Goal: Information Seeking & Learning: Check status

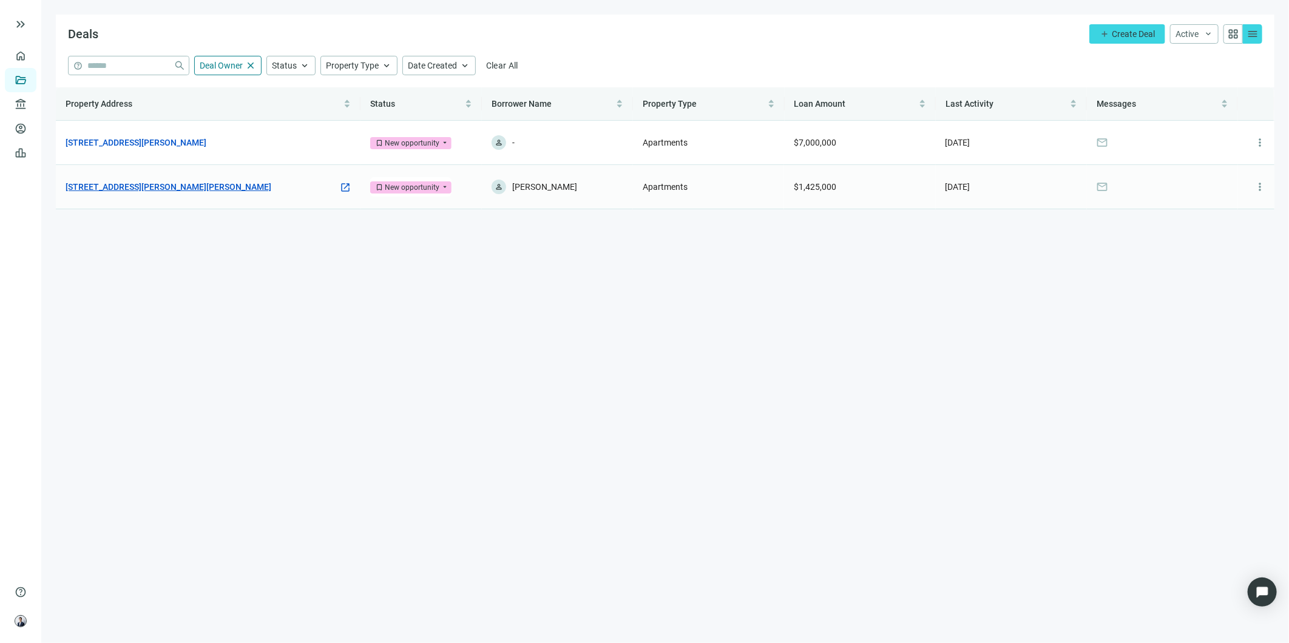
click at [106, 186] on link "[STREET_ADDRESS][PERSON_NAME][PERSON_NAME]" at bounding box center [169, 186] width 206 height 13
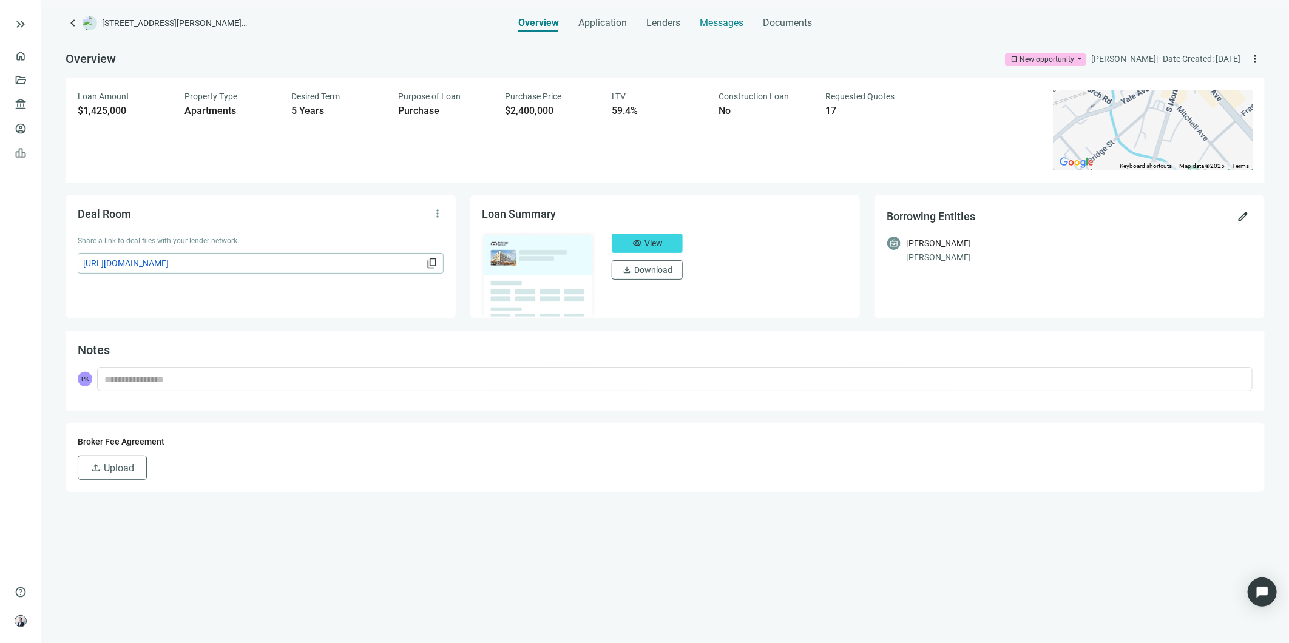
click at [717, 27] on span "Messages" at bounding box center [722, 23] width 44 height 12
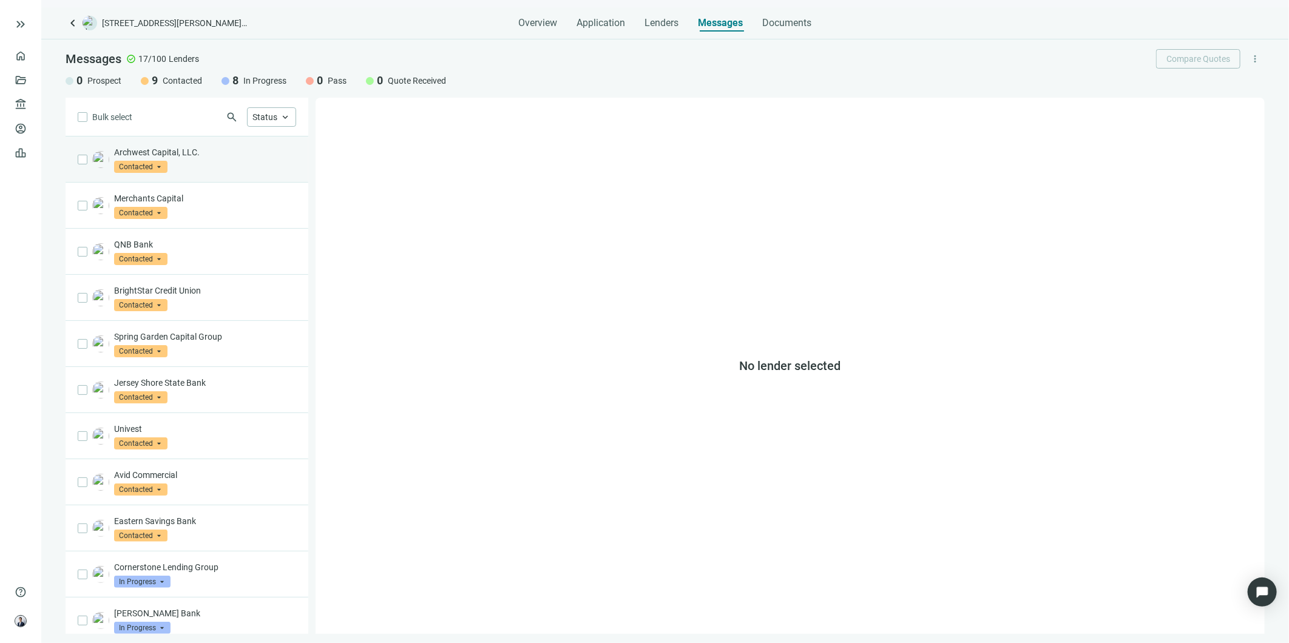
click at [210, 171] on div "Archwest Capital, LLC. Contacted arrow_drop_down" at bounding box center [205, 159] width 182 height 27
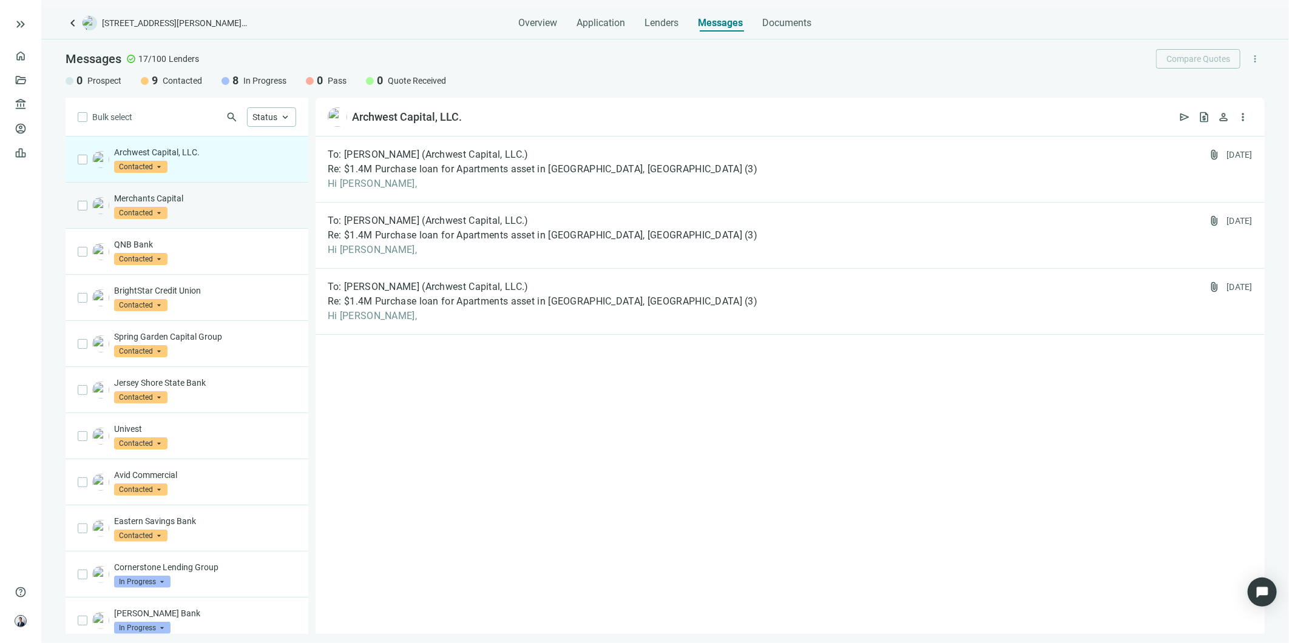
click at [219, 203] on p "Merchants Capital" at bounding box center [205, 198] width 182 height 12
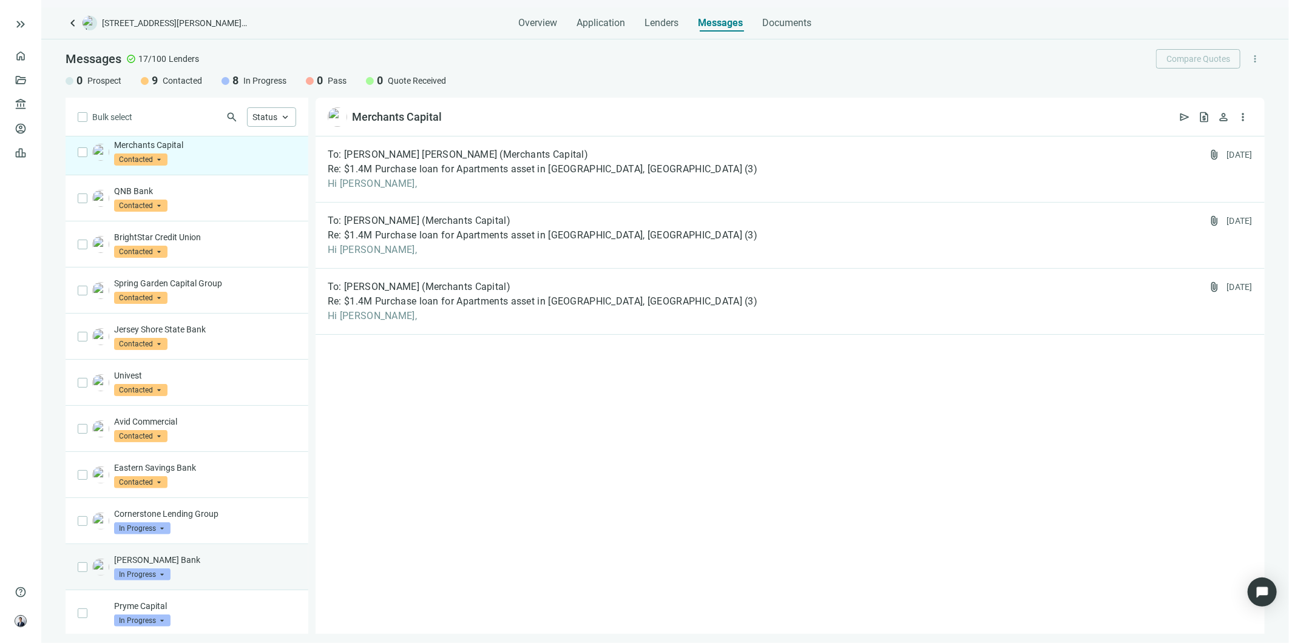
scroll to position [202, 0]
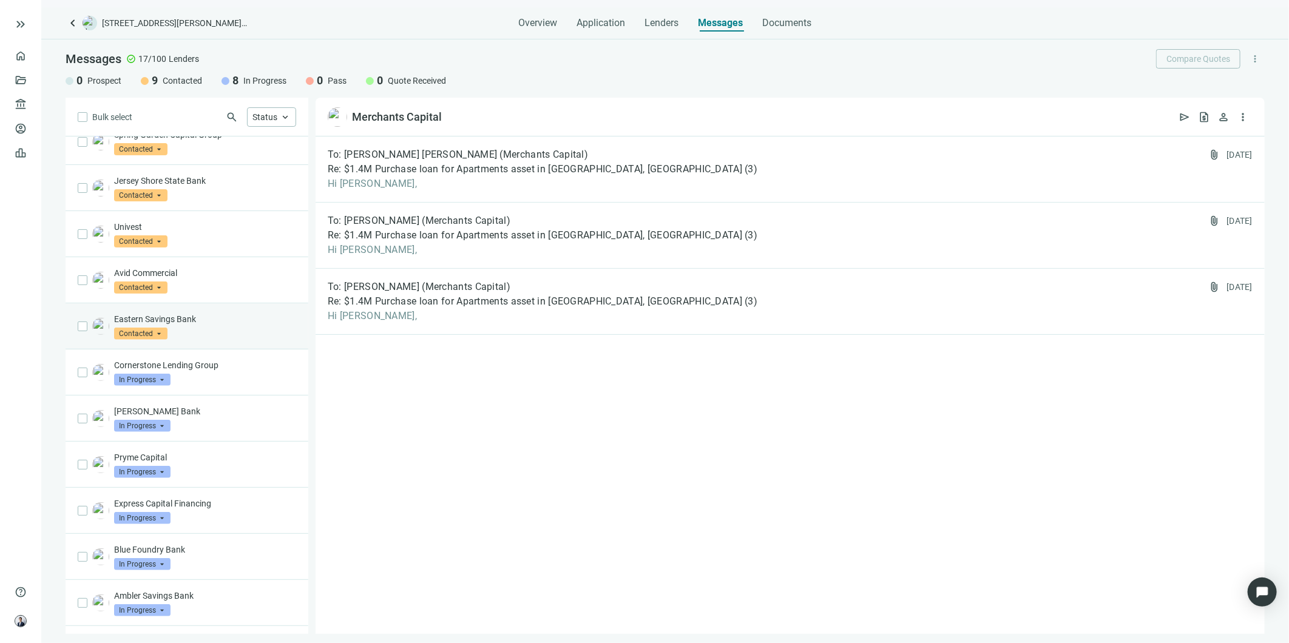
click at [228, 348] on div "Eastern Savings Bank Contacted arrow_drop_down" at bounding box center [187, 327] width 243 height 46
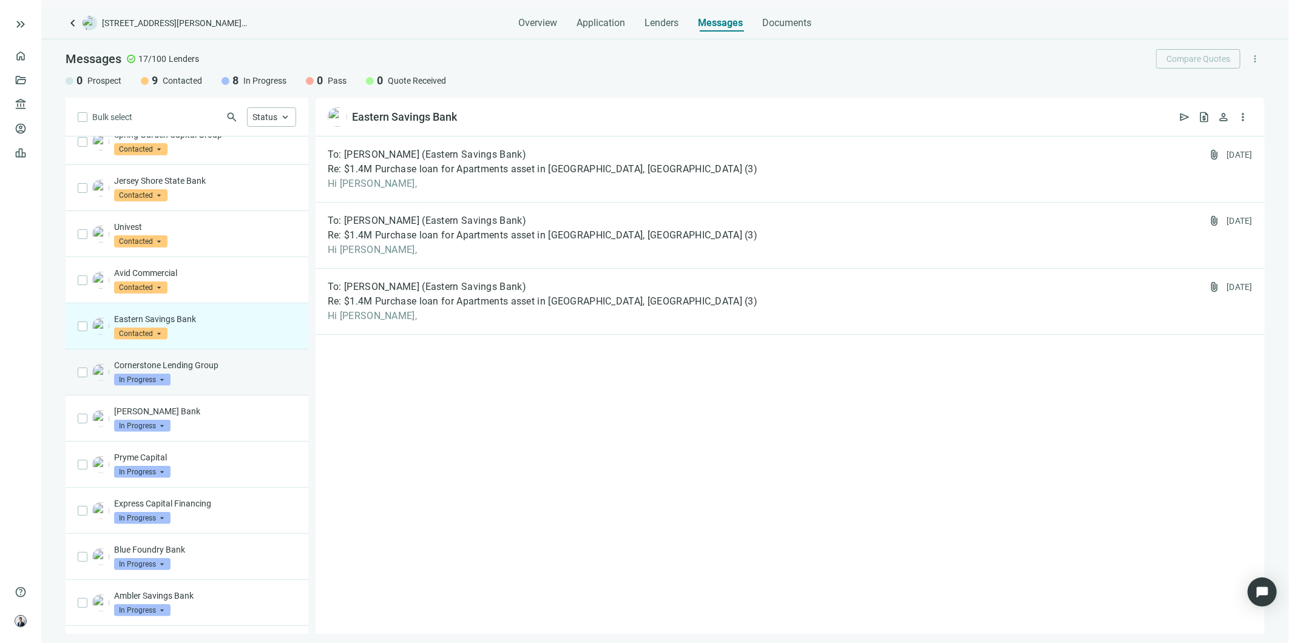
click at [229, 362] on p "Cornerstone Lending Group" at bounding box center [205, 365] width 182 height 12
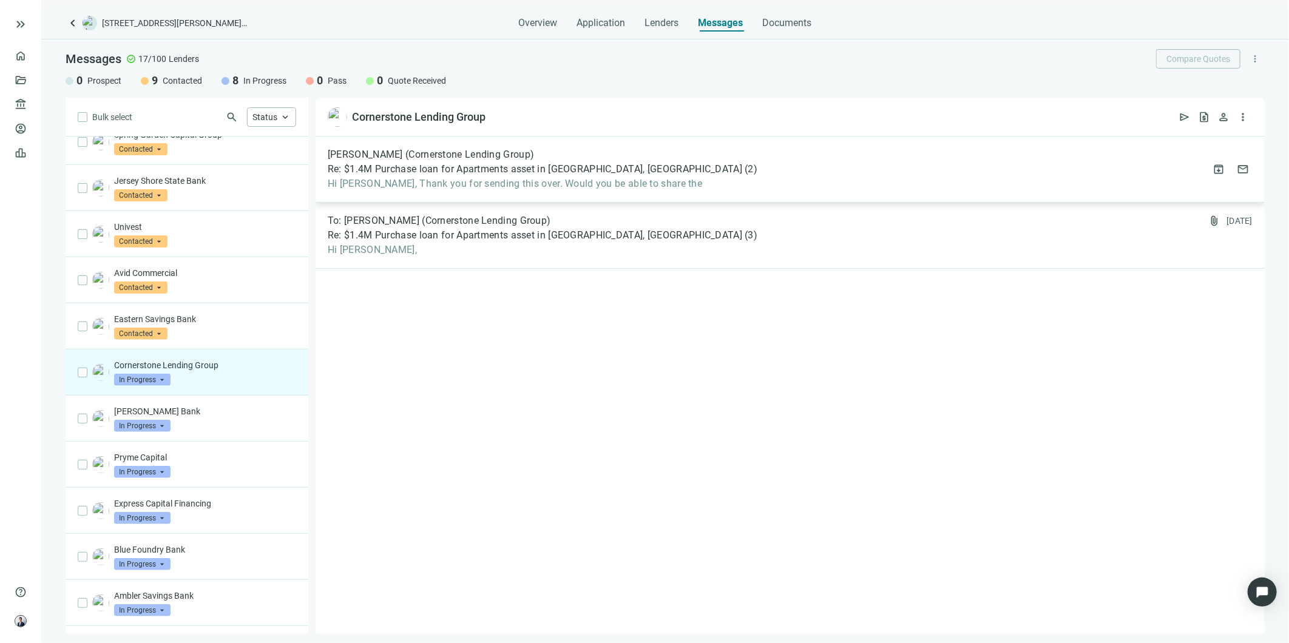
click at [554, 178] on span "Hi [PERSON_NAME], Thank you for sending this over. Would you be able to share t…" at bounding box center [543, 184] width 430 height 12
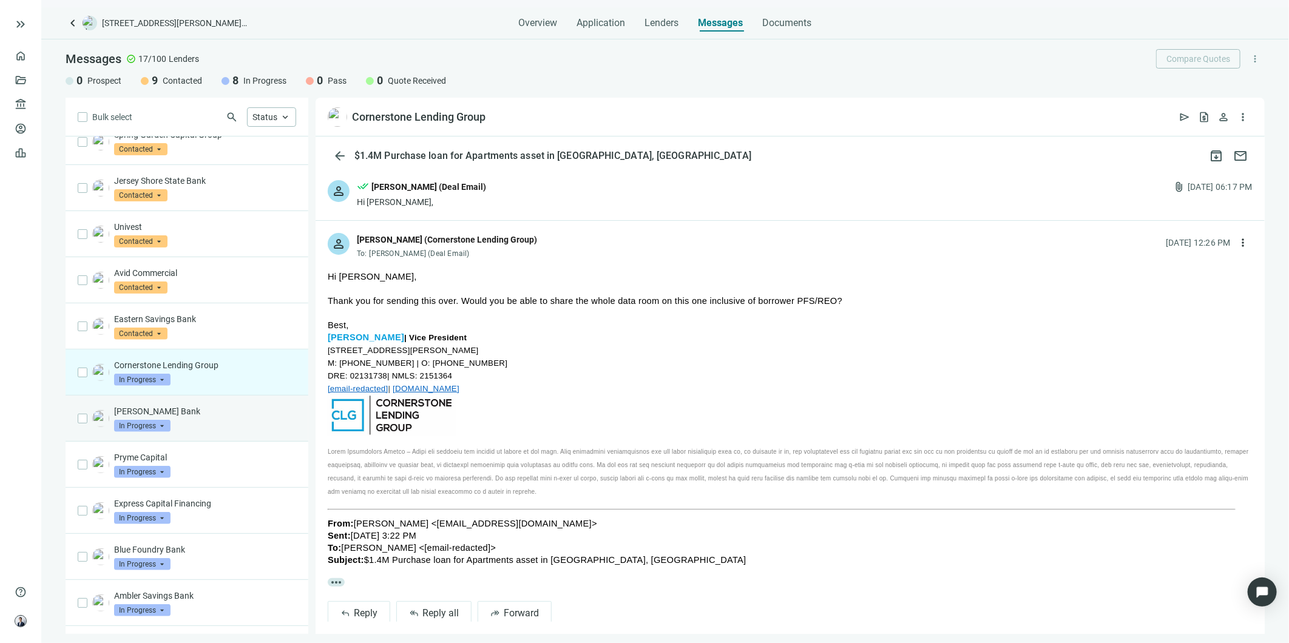
click at [189, 429] on div "[PERSON_NAME] Bank In Progress arrow_drop_down" at bounding box center [205, 418] width 182 height 27
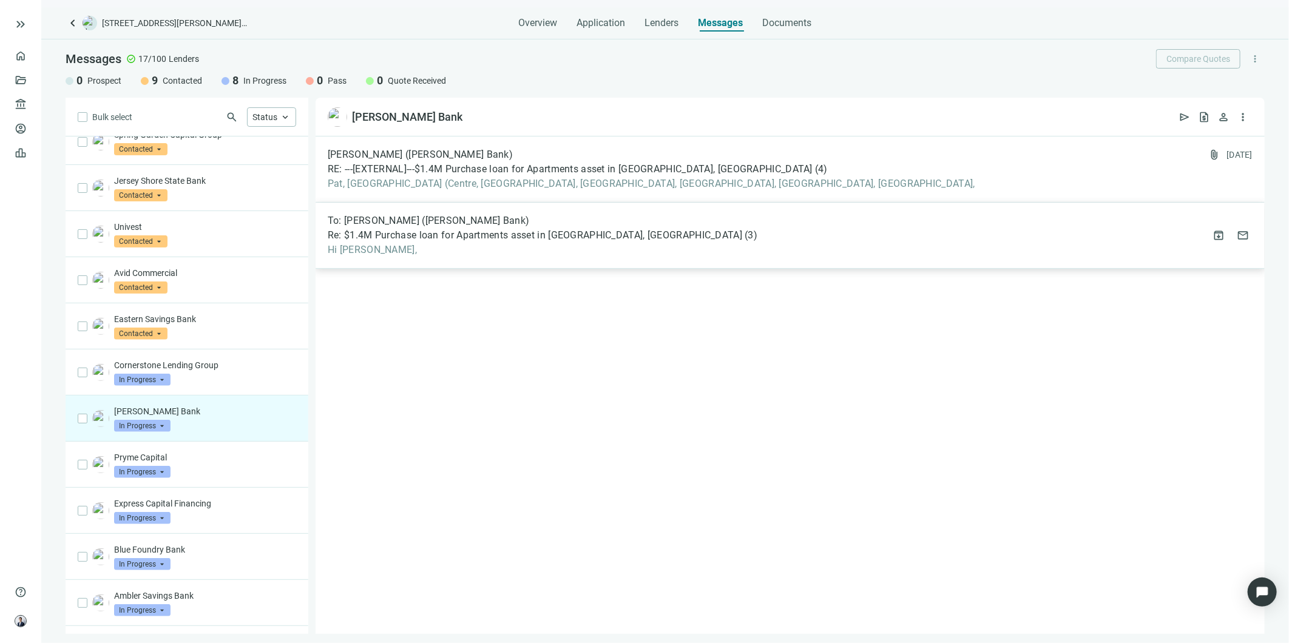
click at [478, 246] on span "Hi [PERSON_NAME]," at bounding box center [543, 250] width 430 height 12
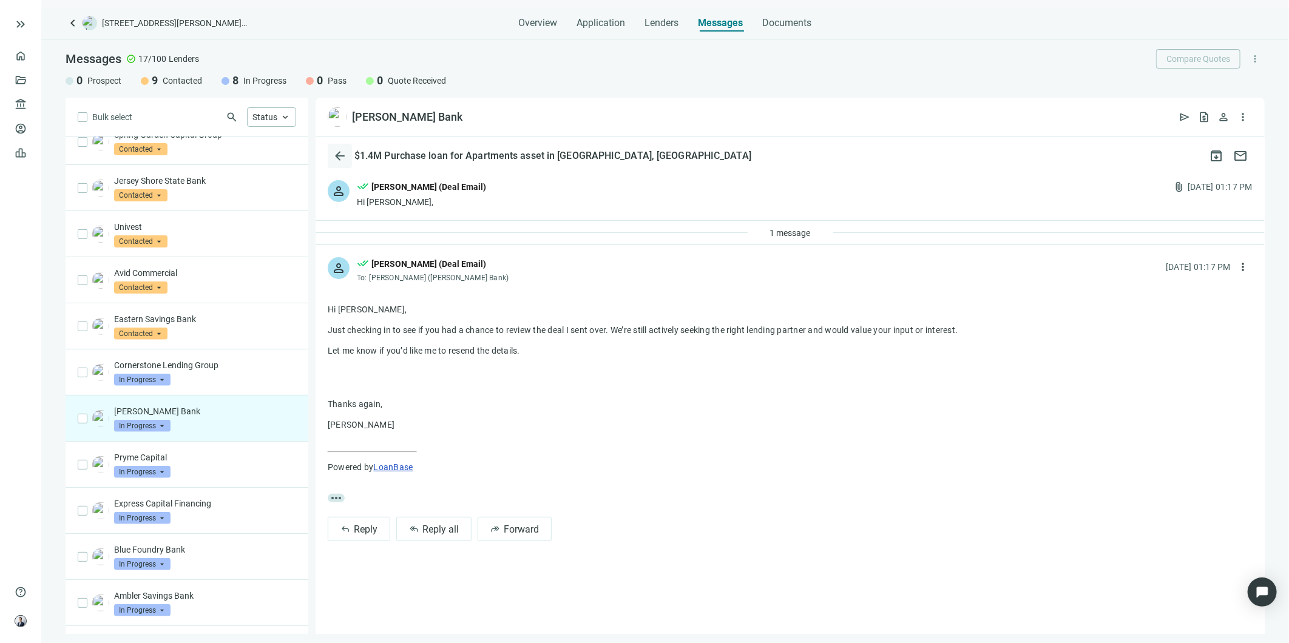
click at [331, 150] on button "arrow_back" at bounding box center [340, 156] width 24 height 24
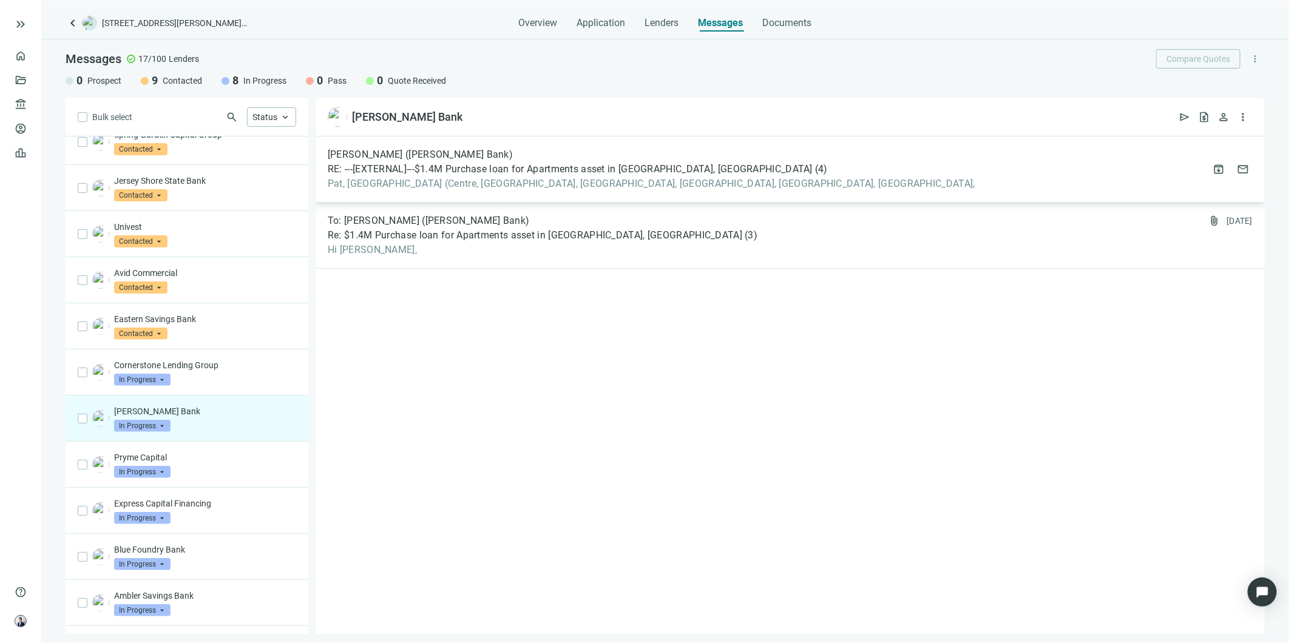
click at [436, 185] on span "Pat, [GEOGRAPHIC_DATA] (Centre, [GEOGRAPHIC_DATA], [GEOGRAPHIC_DATA], [GEOGRAPH…" at bounding box center [652, 184] width 648 height 12
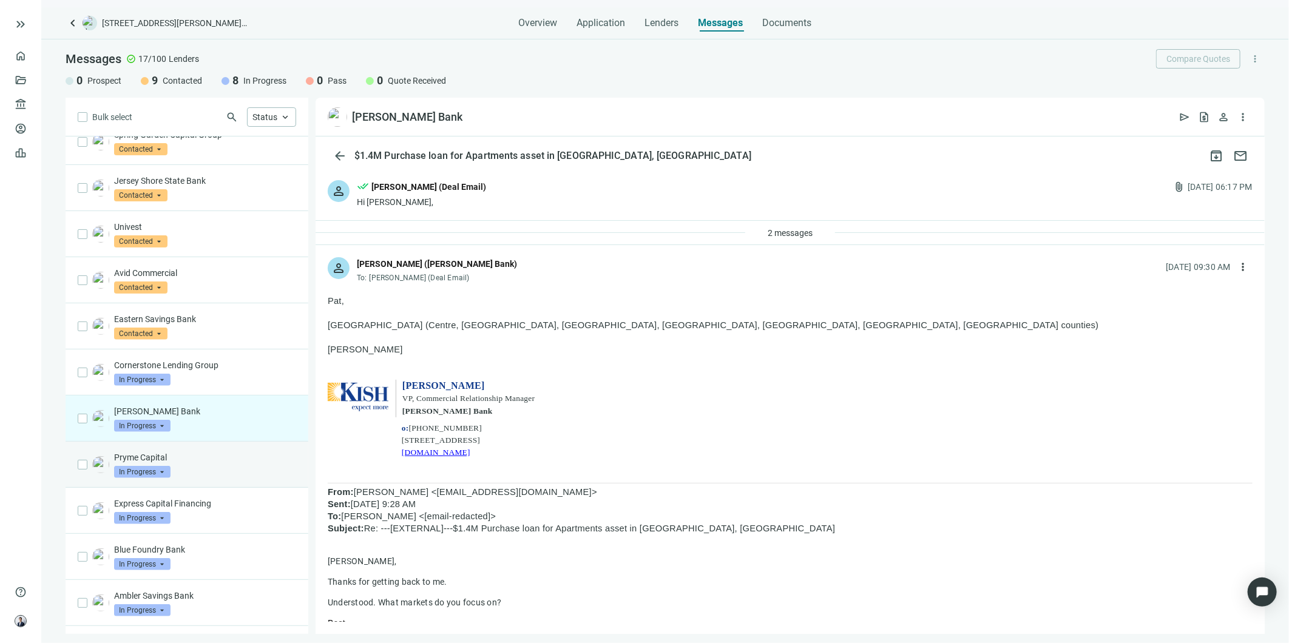
click at [198, 477] on div "Pryme Capital In Progress arrow_drop_down" at bounding box center [205, 465] width 182 height 27
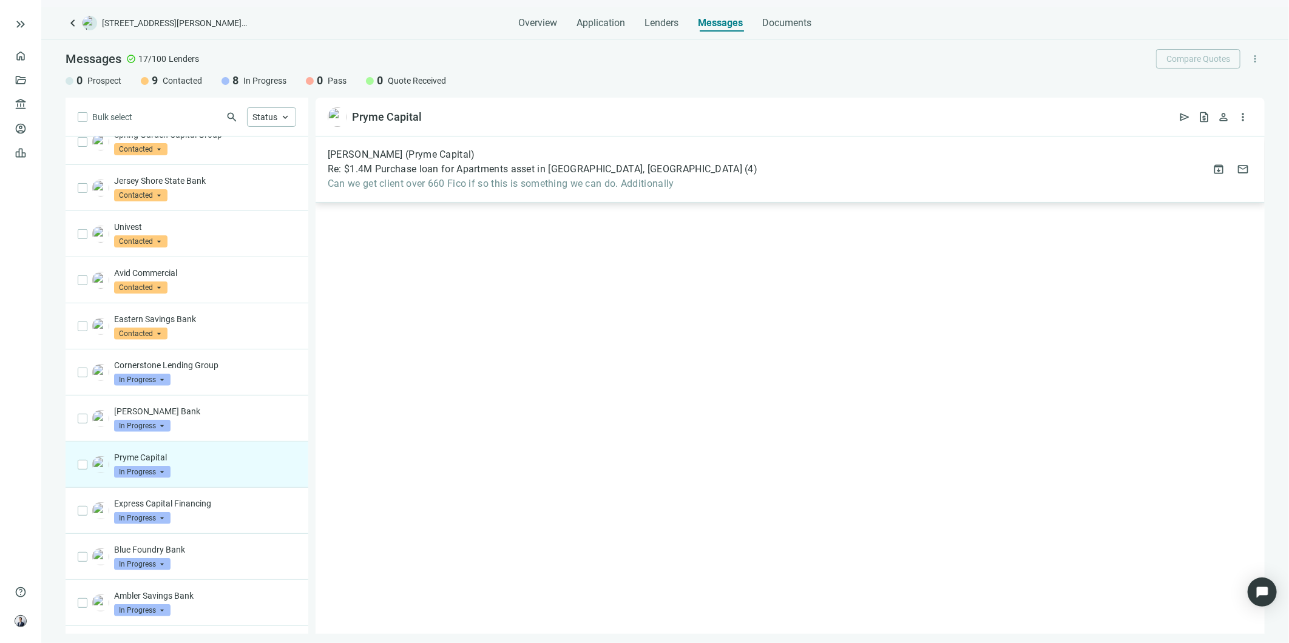
click at [582, 185] on span "Can we get client over 660 Fico if so this is something we can do. Additionally" at bounding box center [543, 184] width 430 height 12
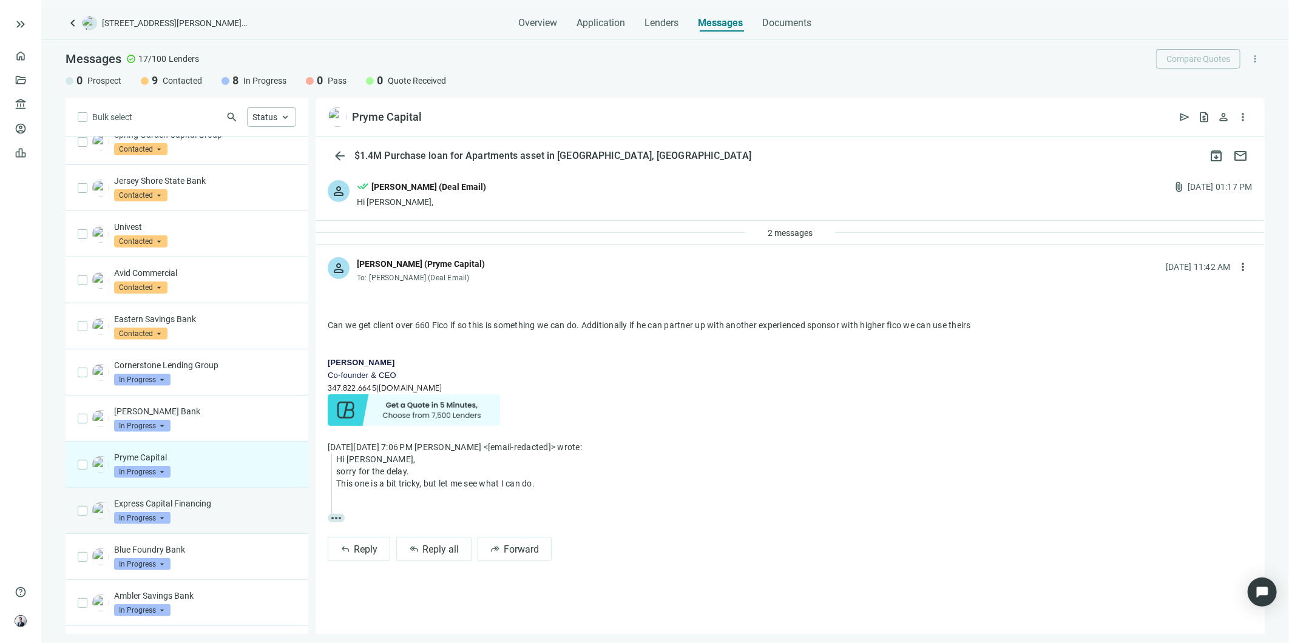
click at [193, 512] on div "Express Capital Financing In Progress arrow_drop_down" at bounding box center [205, 511] width 182 height 27
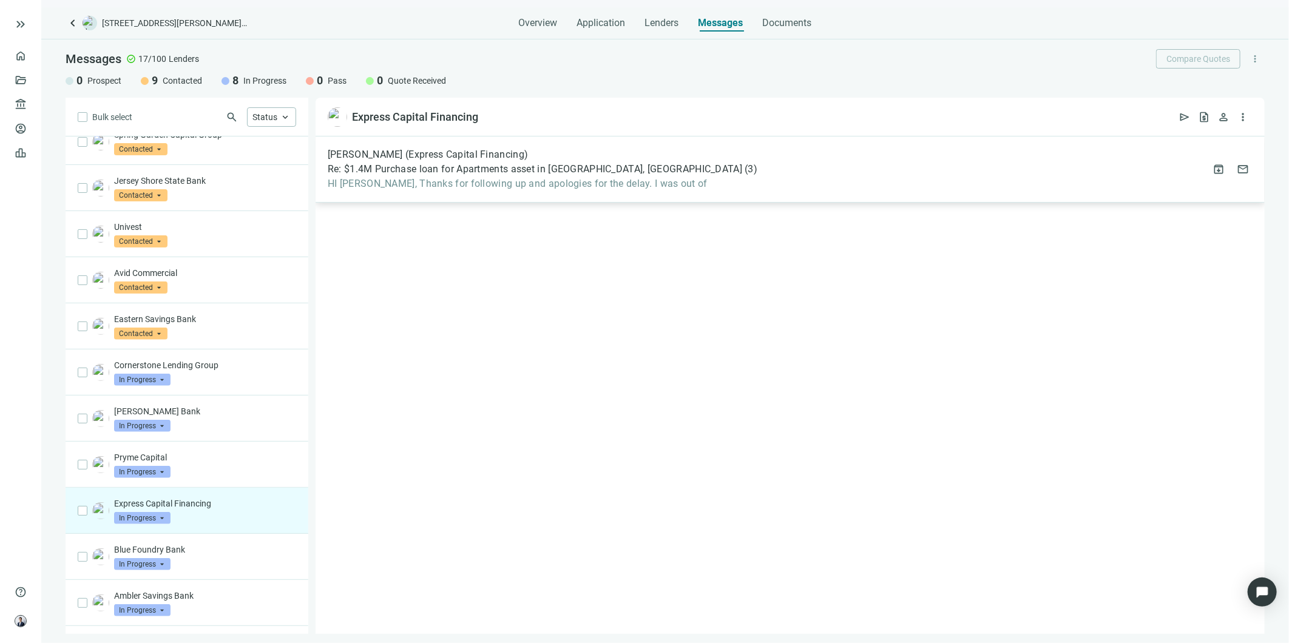
click at [492, 192] on div "[PERSON_NAME] (Express Capital Financing) Re: $1.4M Purchase loan for Apartment…" at bounding box center [790, 170] width 949 height 66
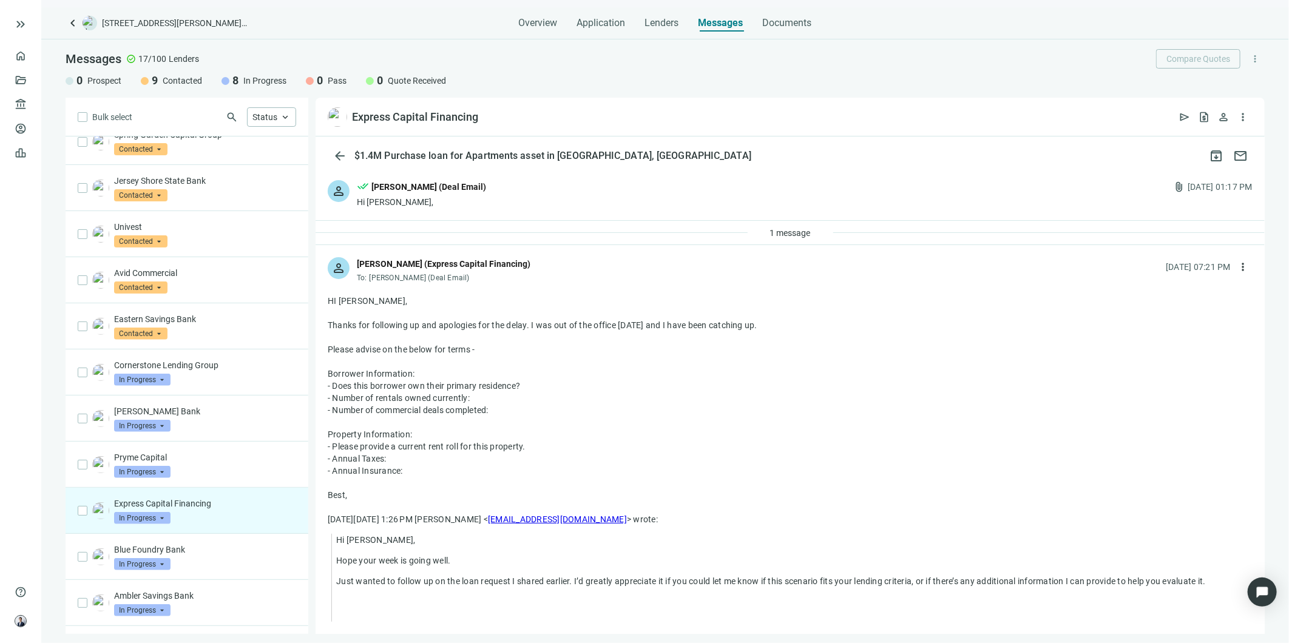
drag, startPoint x: 398, startPoint y: 471, endPoint x: 327, endPoint y: 369, distance: 124.6
click at [328, 369] on div "HI [PERSON_NAME], Thanks for following up and apologies for the delay. I was ou…" at bounding box center [790, 398] width 925 height 206
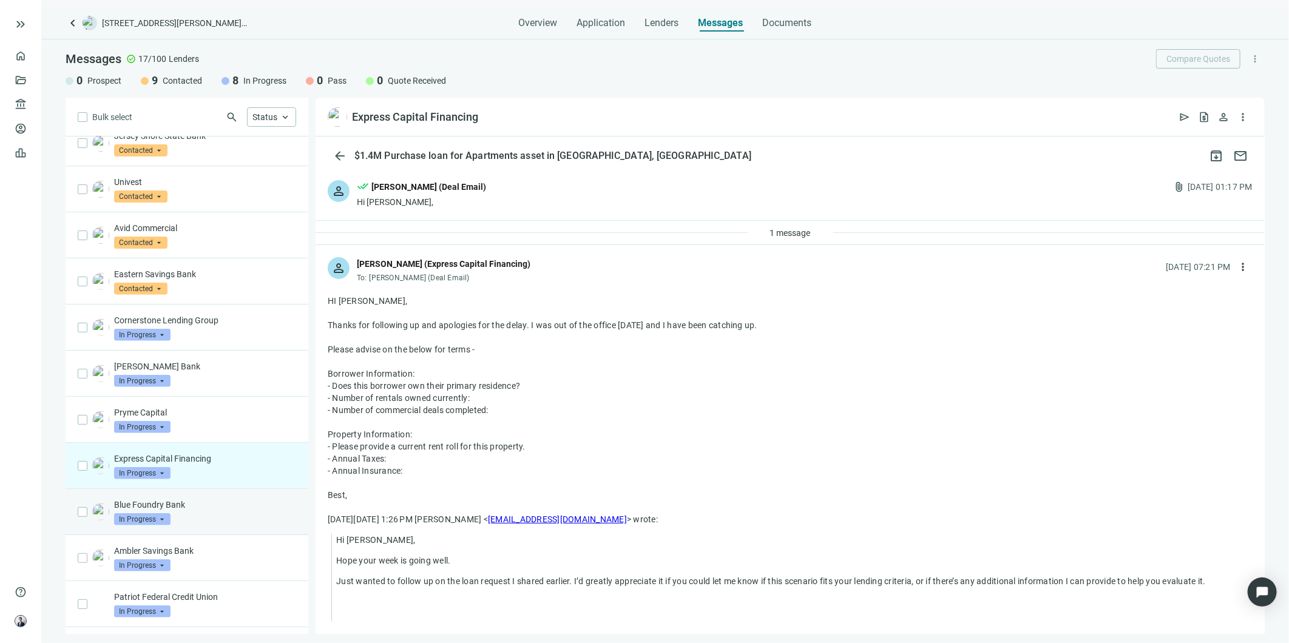
scroll to position [270, 0]
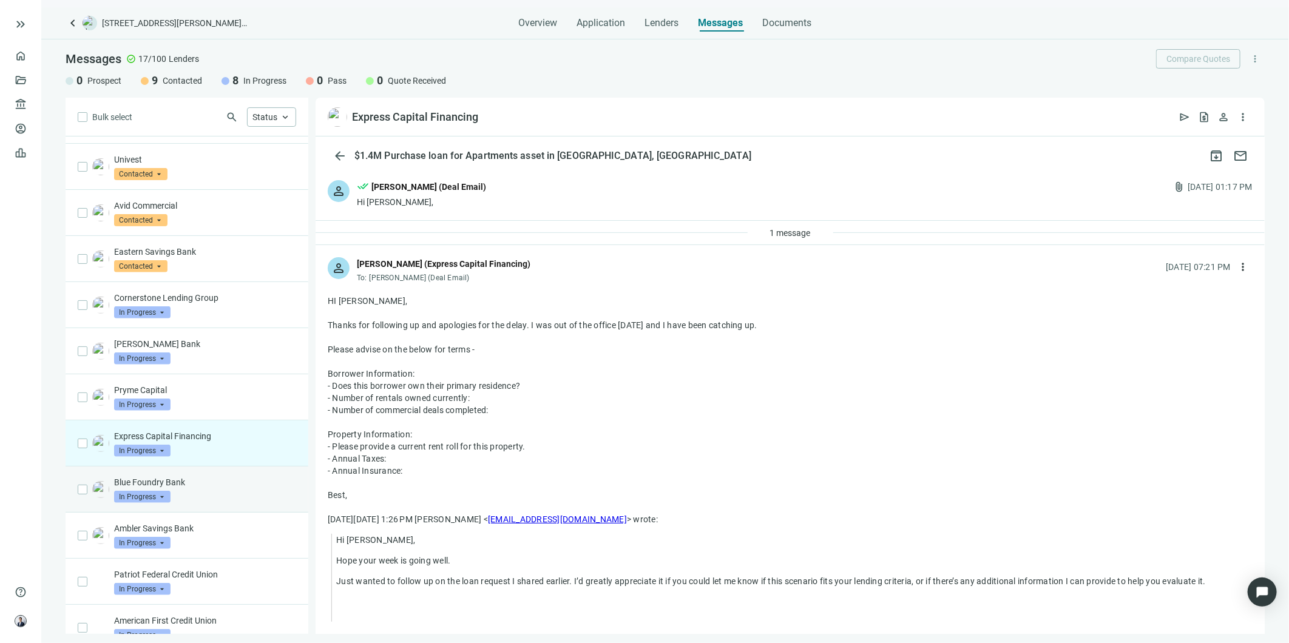
click at [197, 482] on p "Blue Foundry Bank" at bounding box center [205, 483] width 182 height 12
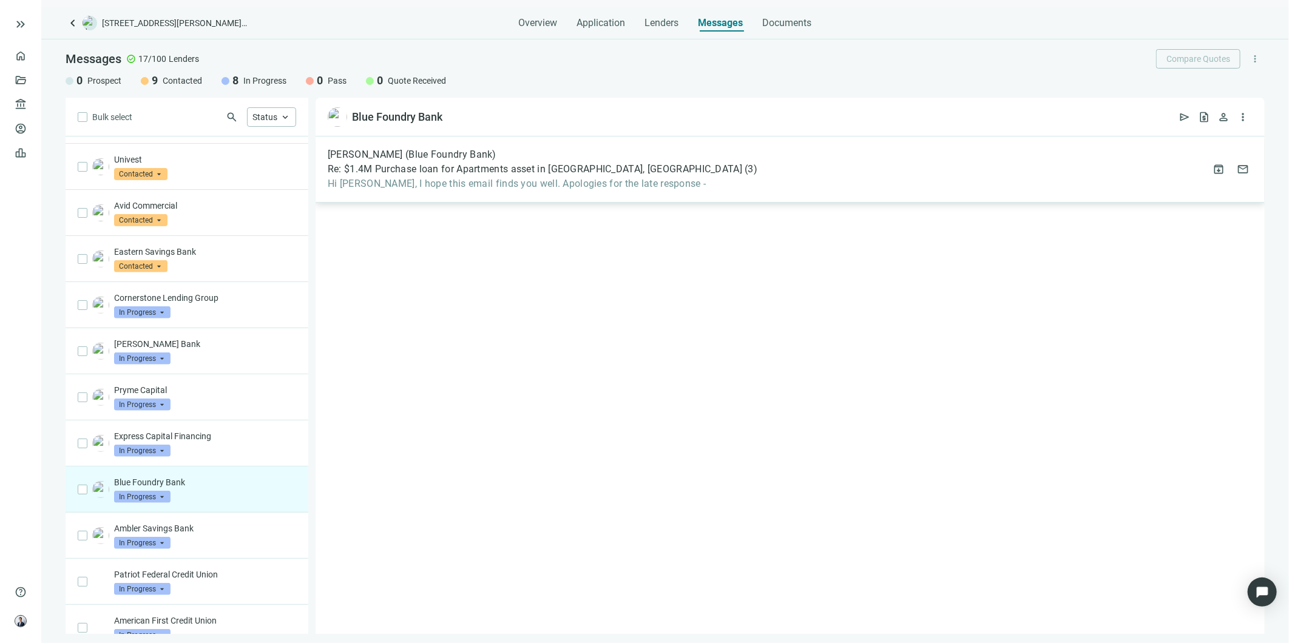
click at [633, 183] on span "Hi [PERSON_NAME], I hope this email finds you well. Apologies for the late resp…" at bounding box center [543, 184] width 430 height 12
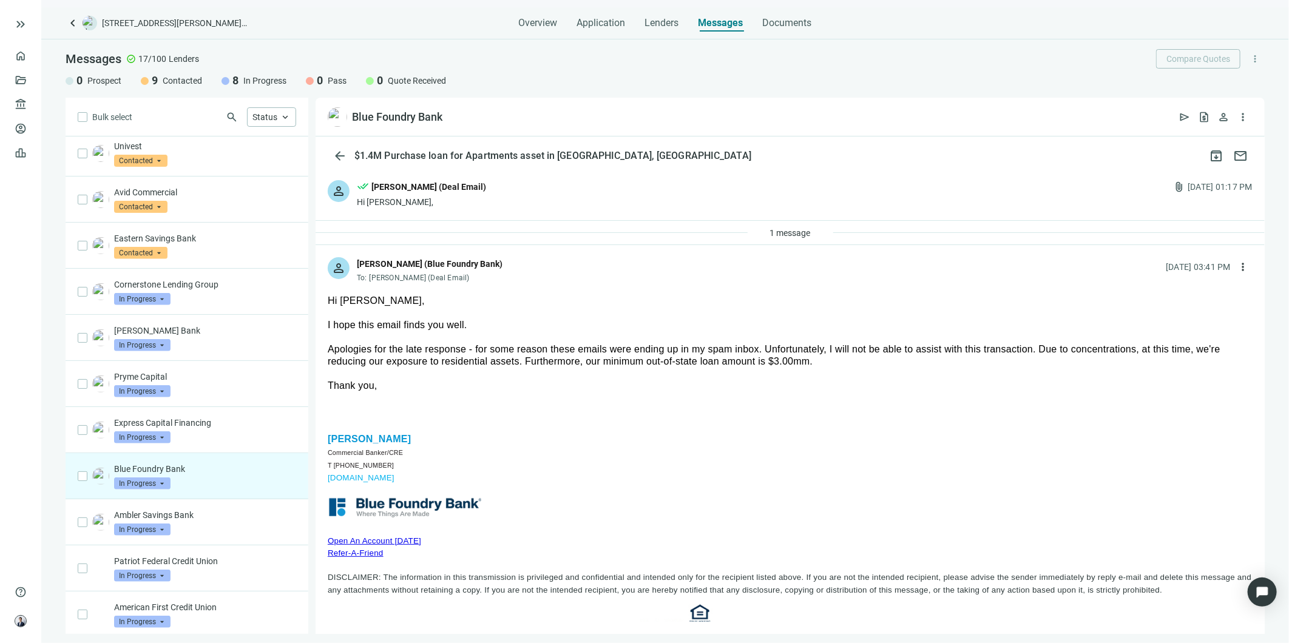
scroll to position [287, 0]
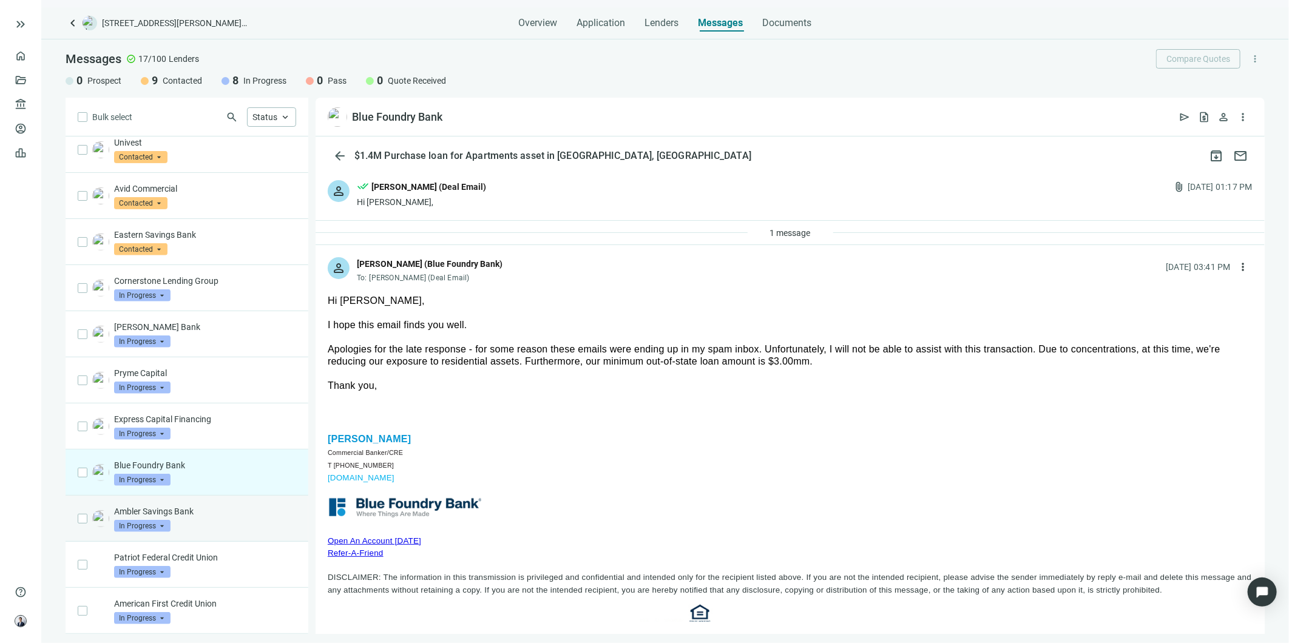
click at [220, 518] on div "Ambler Savings Bank In Progress arrow_drop_down" at bounding box center [205, 519] width 182 height 27
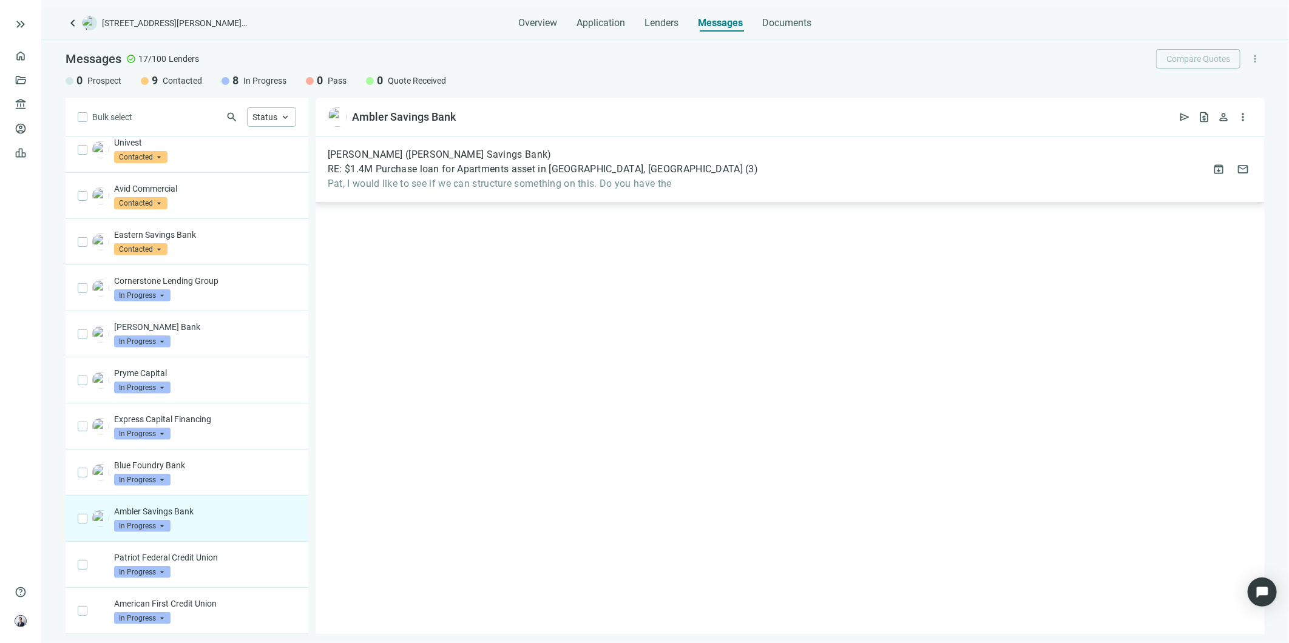
click at [496, 185] on span "Pat, I would like to see if we can structure something on this. Do you have the" at bounding box center [543, 184] width 430 height 12
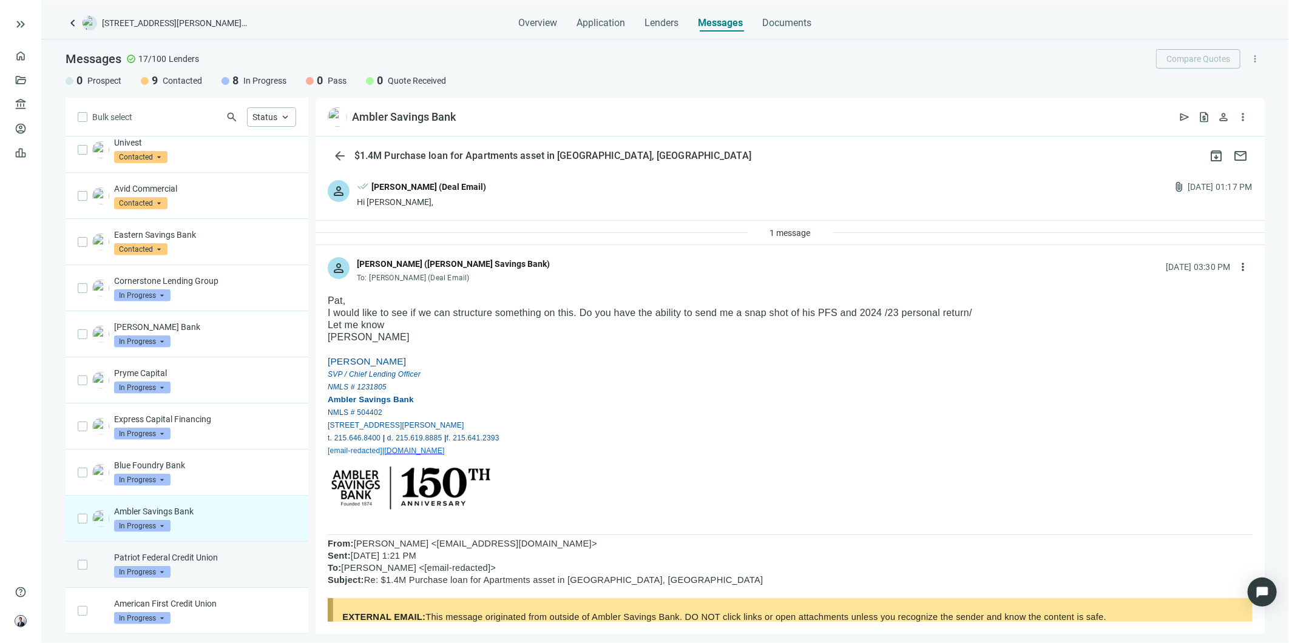
click at [231, 567] on div "Patriot Federal Credit Union In Progress arrow_drop_down" at bounding box center [205, 565] width 182 height 27
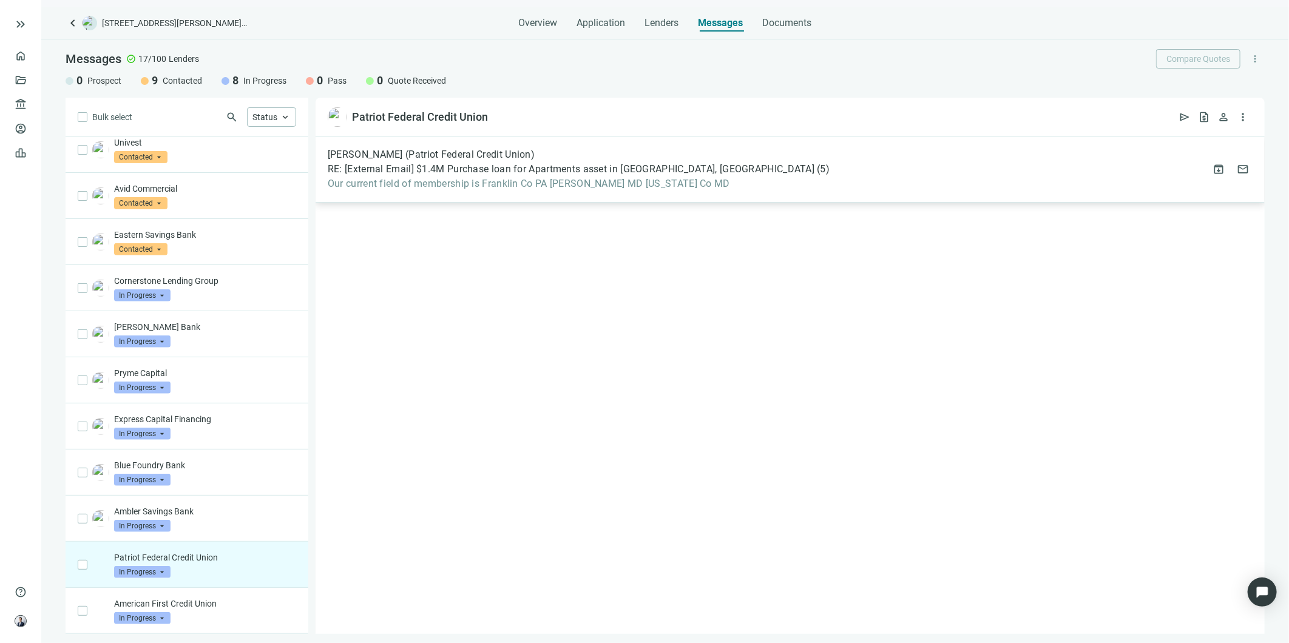
click at [463, 188] on span "Our current field of membership is Franklin Co PA [PERSON_NAME] MD [US_STATE] C…" at bounding box center [579, 184] width 502 height 12
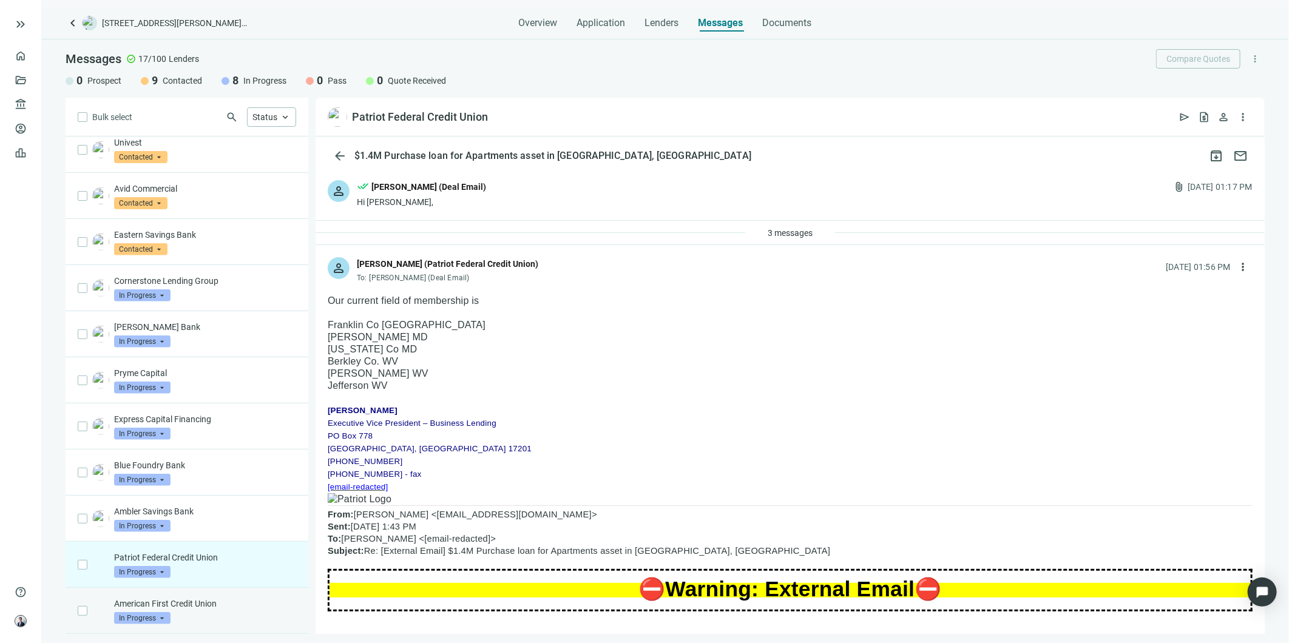
click at [202, 621] on div "American First Credit Union In Progress arrow_drop_down" at bounding box center [205, 611] width 182 height 27
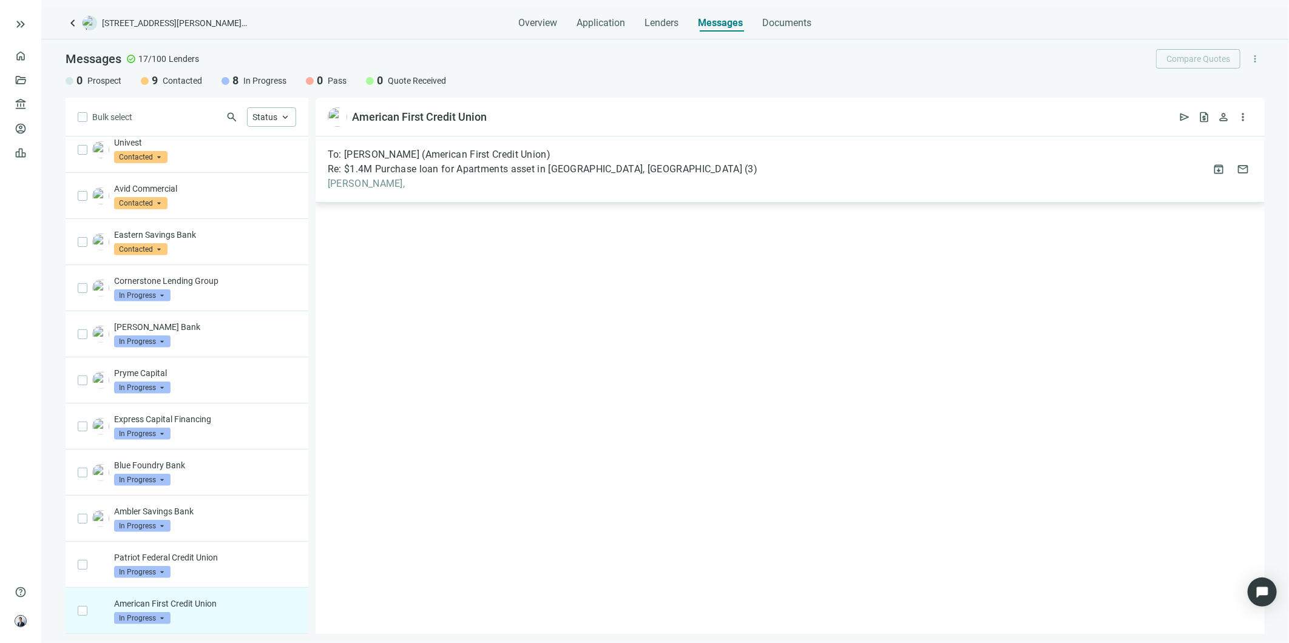
click at [466, 174] on span "Re: $1.4M Purchase loan for Apartments asset in [GEOGRAPHIC_DATA], [GEOGRAPHIC_…" at bounding box center [535, 169] width 415 height 12
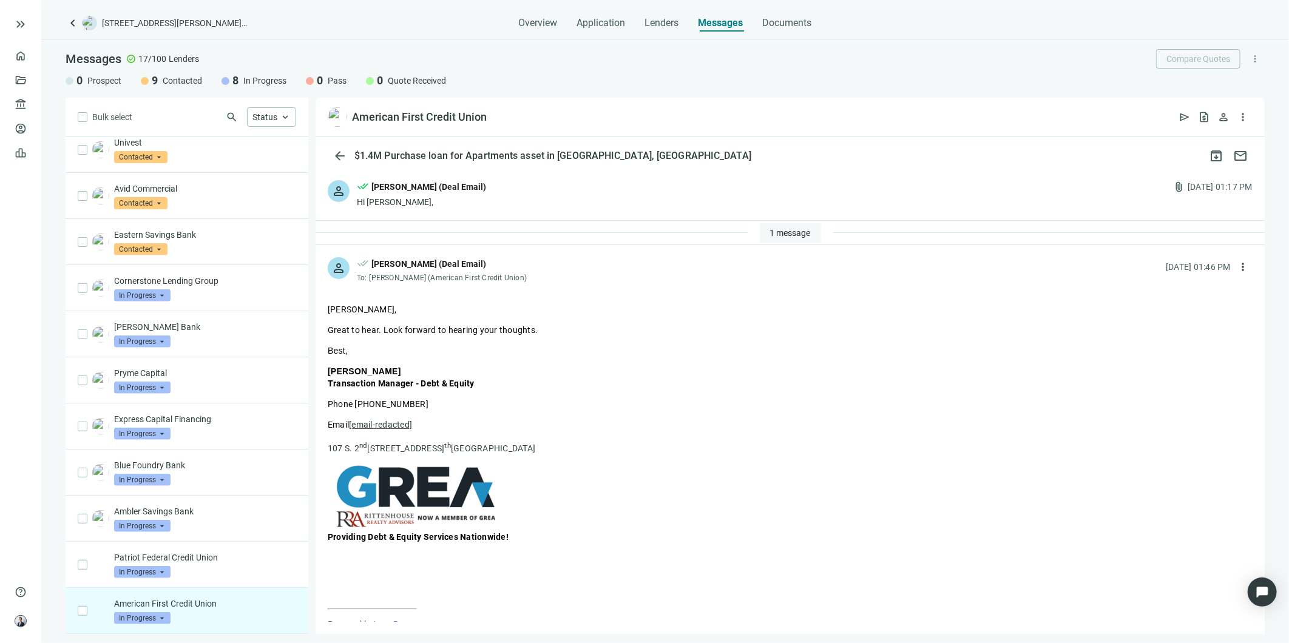
click at [776, 233] on span "1 message" at bounding box center [790, 233] width 41 height 10
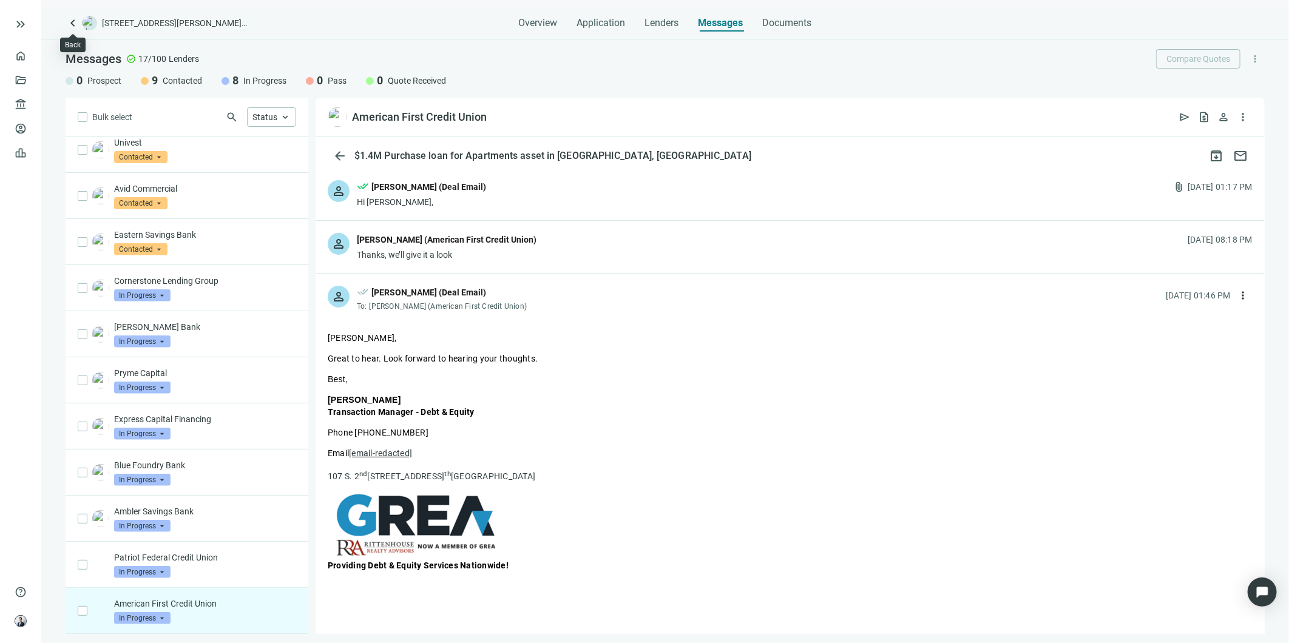
click at [70, 21] on span "keyboard_arrow_left" at bounding box center [73, 23] width 15 height 15
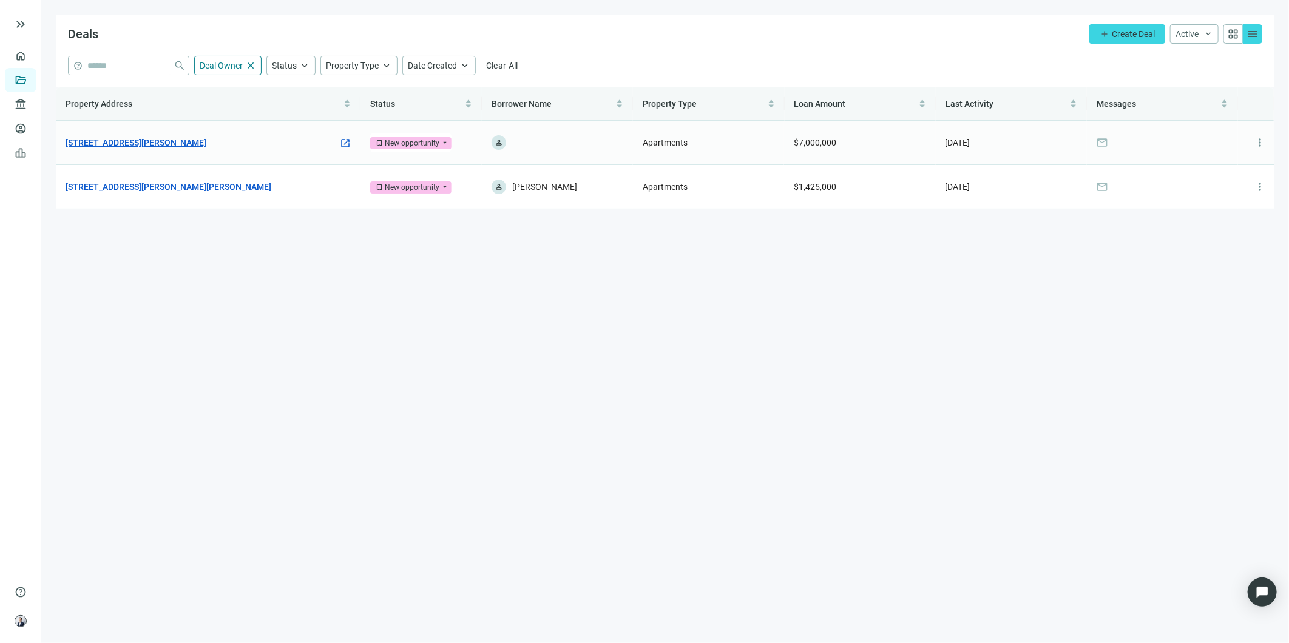
click at [158, 142] on link "[STREET_ADDRESS][PERSON_NAME]" at bounding box center [136, 142] width 141 height 13
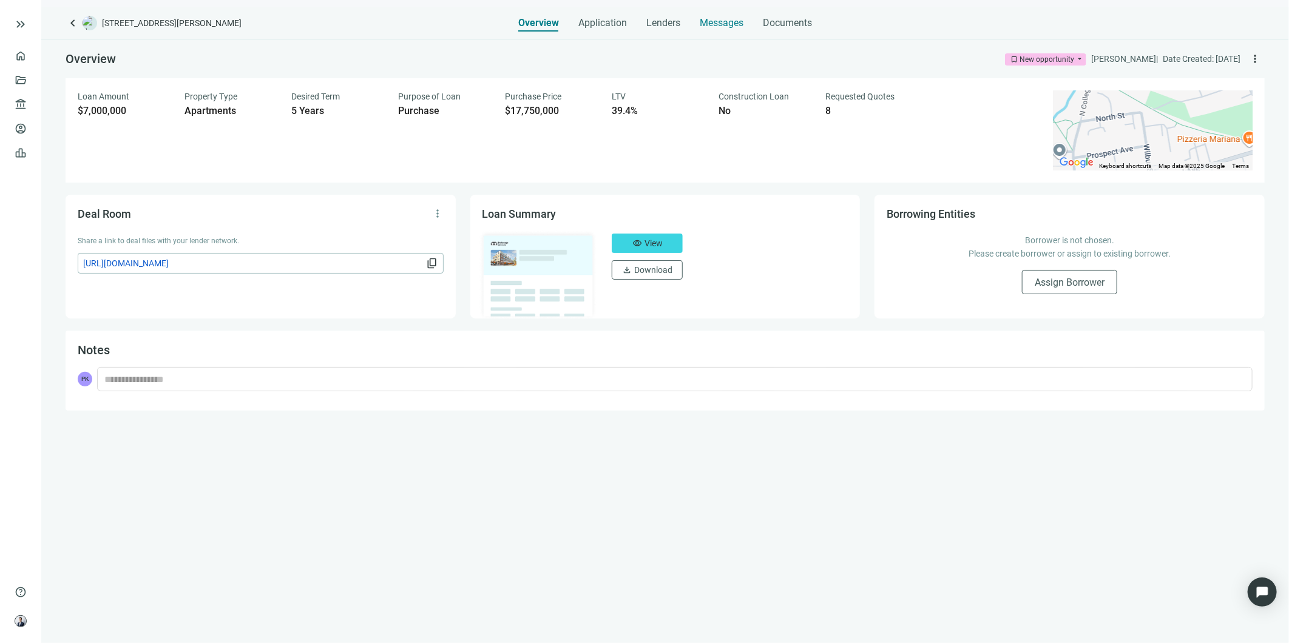
click at [711, 17] on span "Messages" at bounding box center [722, 23] width 44 height 12
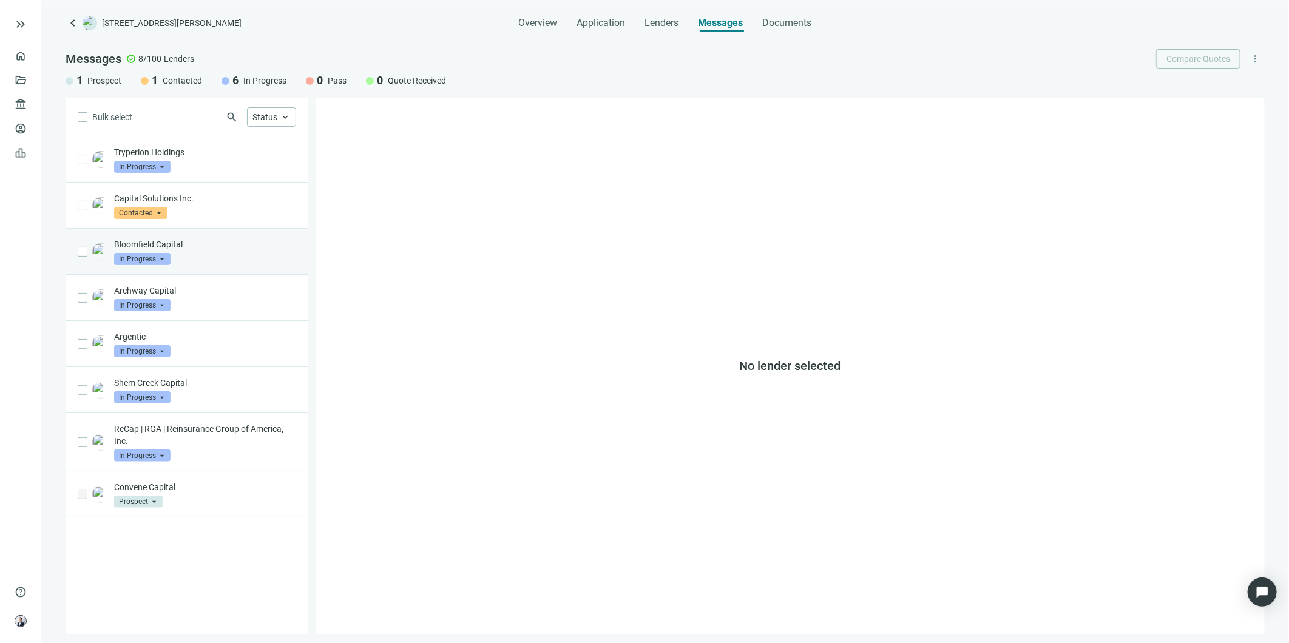
click at [231, 253] on div "Bloomfield Capital In Progress arrow_drop_down" at bounding box center [205, 252] width 182 height 27
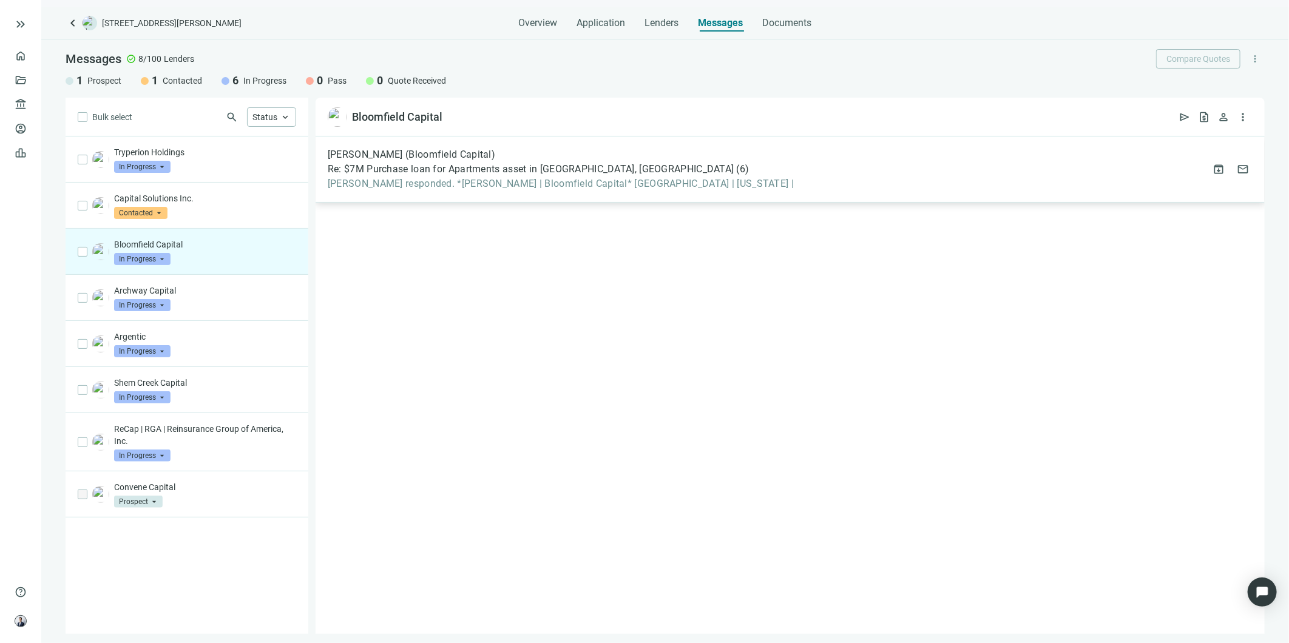
click at [486, 178] on span "[PERSON_NAME] responded. *[PERSON_NAME] | Bloomfield Capital* [GEOGRAPHIC_DATA]…" at bounding box center [561, 184] width 466 height 12
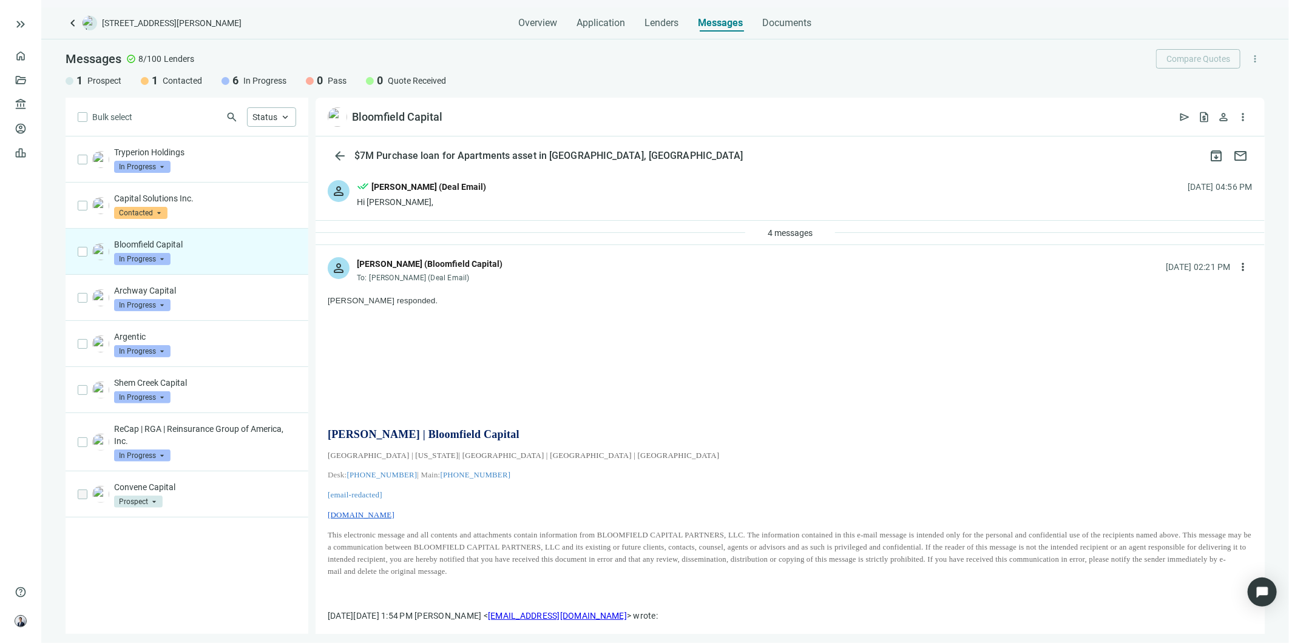
click at [70, 18] on span "keyboard_arrow_left" at bounding box center [73, 23] width 15 height 15
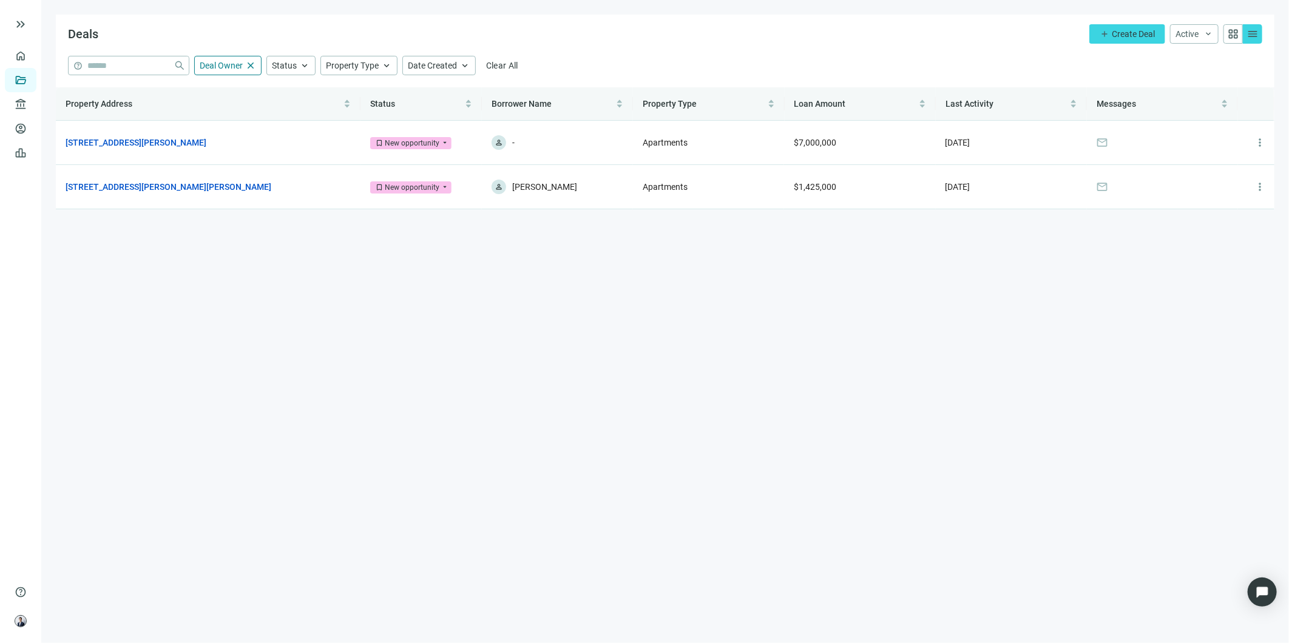
click at [353, 606] on main "Deals add Create Deal Active keyboard_arrow_down grid_view menu help close Deal…" at bounding box center [665, 321] width 1248 height 643
click at [177, 144] on link "[STREET_ADDRESS][PERSON_NAME]" at bounding box center [136, 142] width 141 height 13
